Goal: Information Seeking & Learning: Learn about a topic

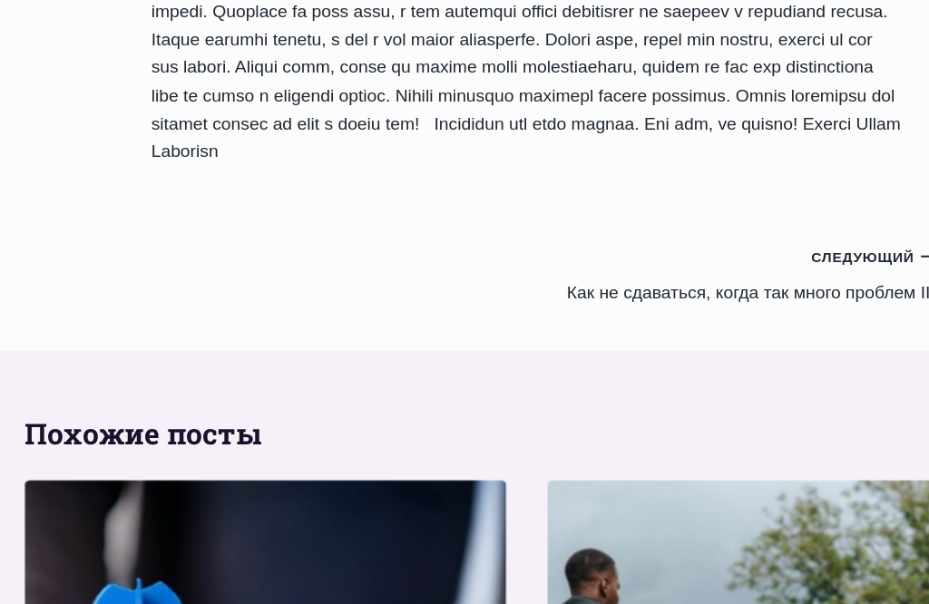
scroll to position [1584, 51]
click at [730, 217] on small "Следующий Продолжить" at bounding box center [770, 227] width 109 height 20
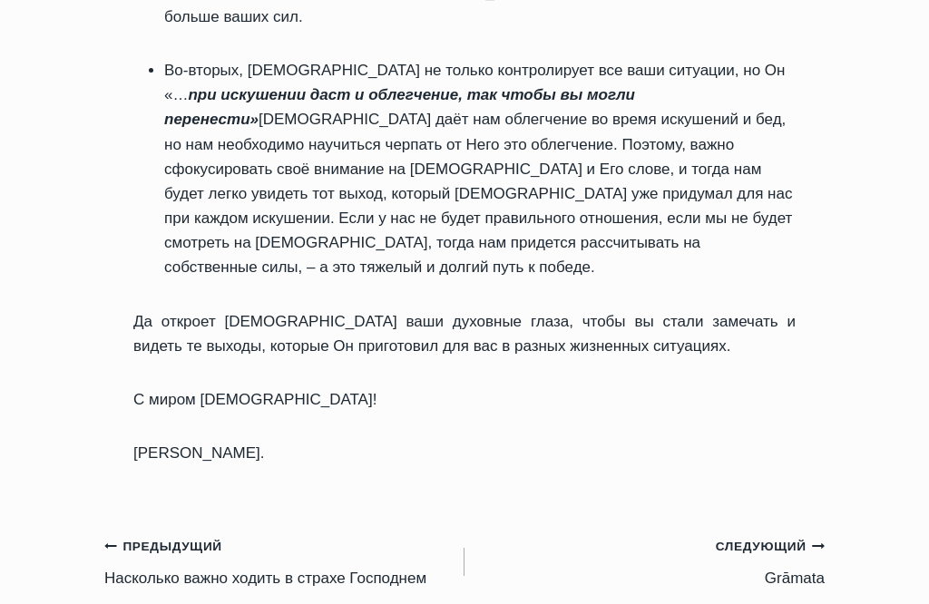
scroll to position [1227, 0]
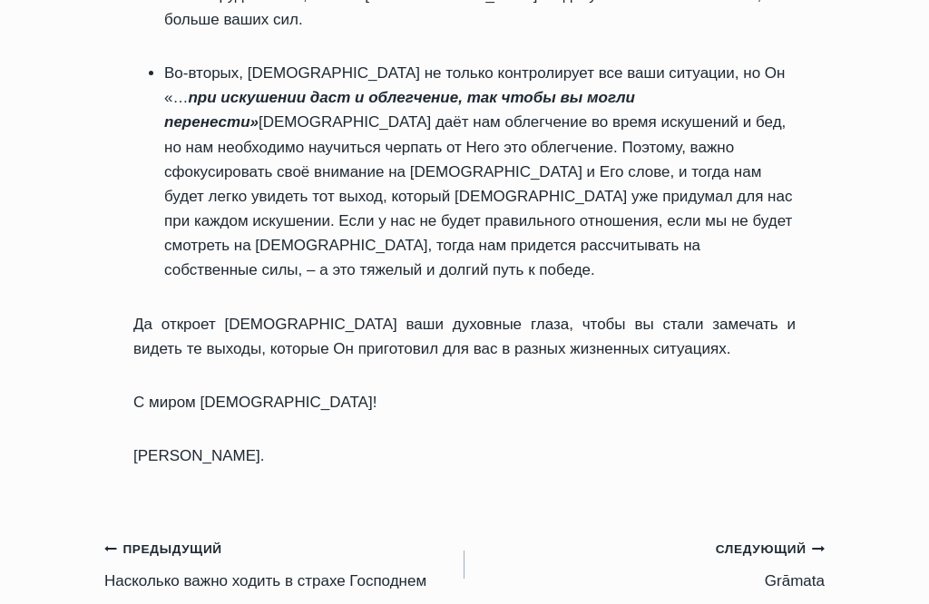
click at [757, 540] on small "Следующий Продолжить" at bounding box center [770, 550] width 109 height 20
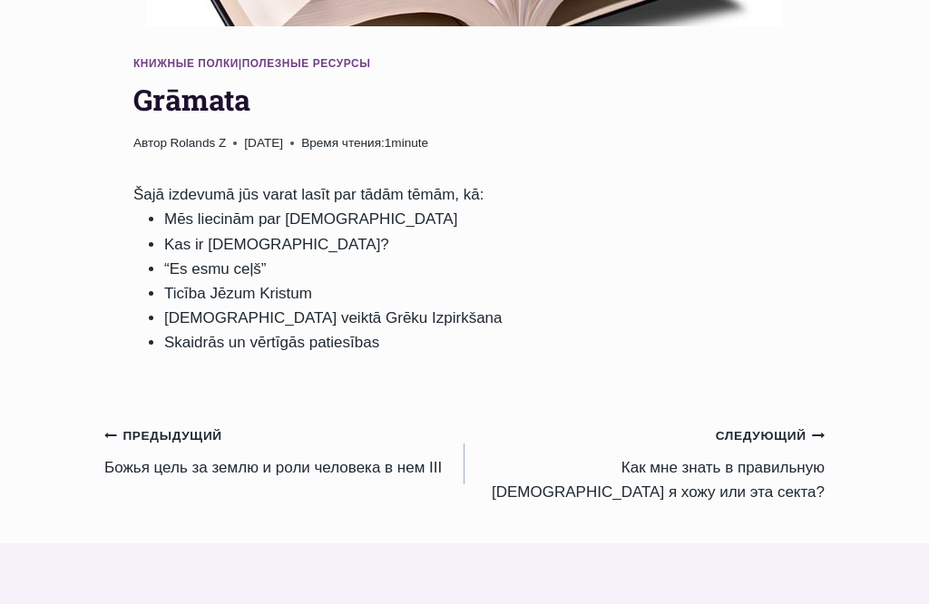
scroll to position [417, 0]
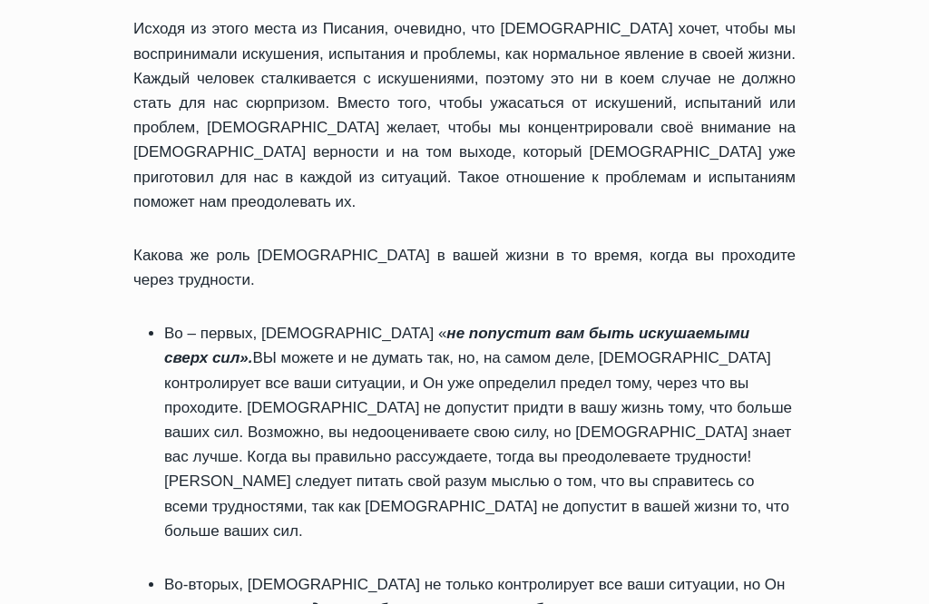
scroll to position [714, 0]
